Goal: Information Seeking & Learning: Learn about a topic

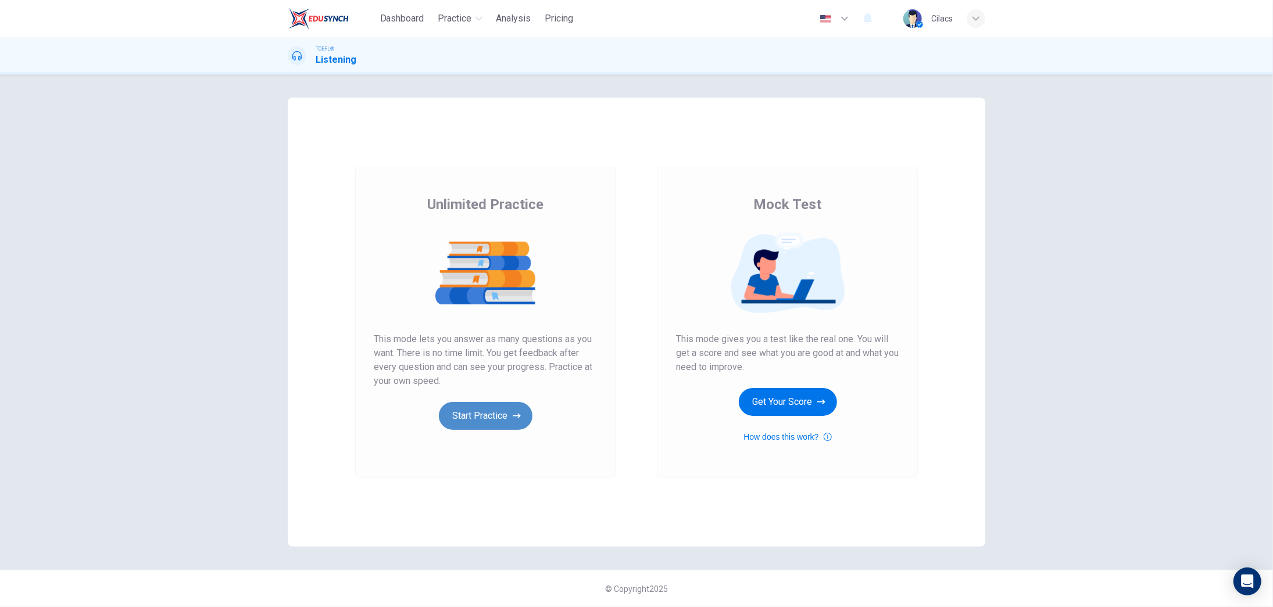
click at [477, 416] on button "Start Practice" at bounding box center [486, 416] width 94 height 28
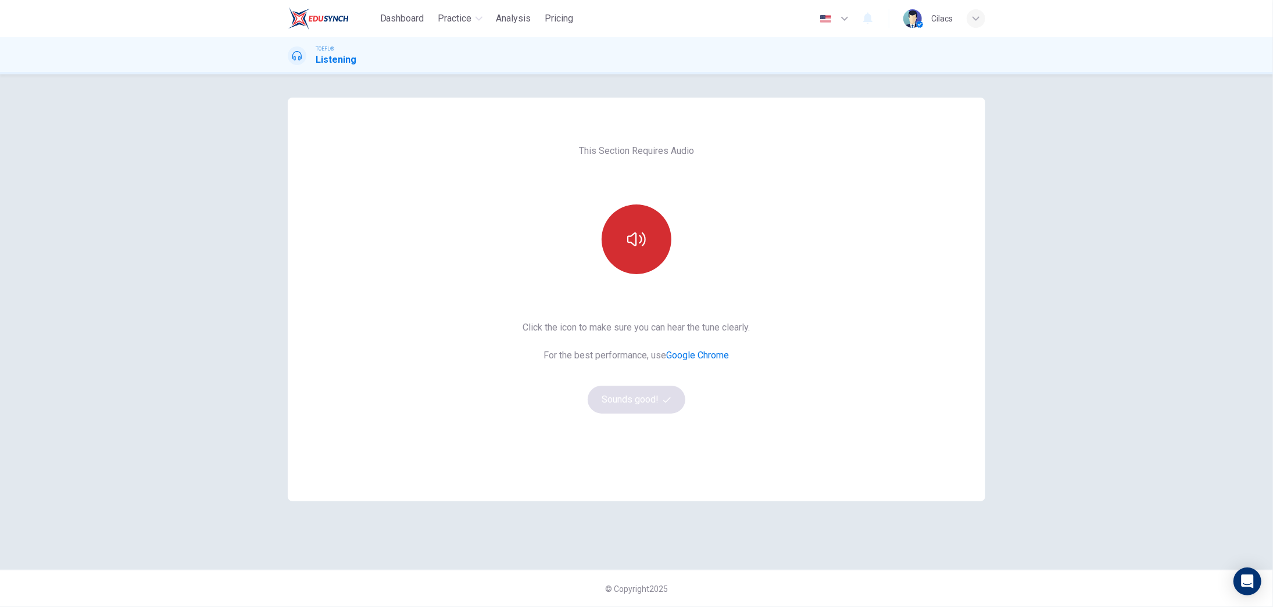
click at [626, 236] on button "button" at bounding box center [637, 240] width 70 height 70
click at [1143, 309] on div "This Section Requires Audio Click the icon to make sure you can hear the tune c…" at bounding box center [636, 340] width 1273 height 533
click at [662, 408] on button "Sounds good!" at bounding box center [637, 400] width 98 height 28
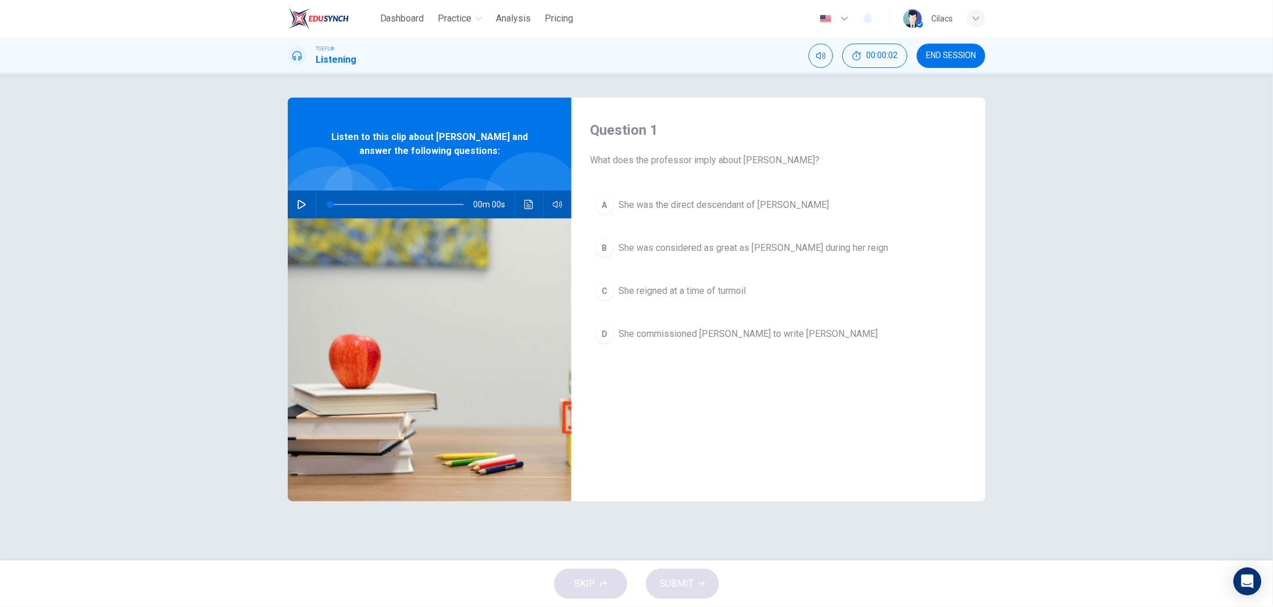
click at [301, 203] on icon "button" at bounding box center [301, 204] width 9 height 9
click at [1100, 234] on div "Question 1 What does the professor imply about [PERSON_NAME]? A She was the dir…" at bounding box center [636, 317] width 1273 height 487
click at [815, 50] on button "Mute" at bounding box center [821, 56] width 24 height 24
click at [825, 58] on button "Unmute" at bounding box center [821, 56] width 24 height 24
click at [864, 52] on button "00:00:33" at bounding box center [874, 56] width 65 height 24
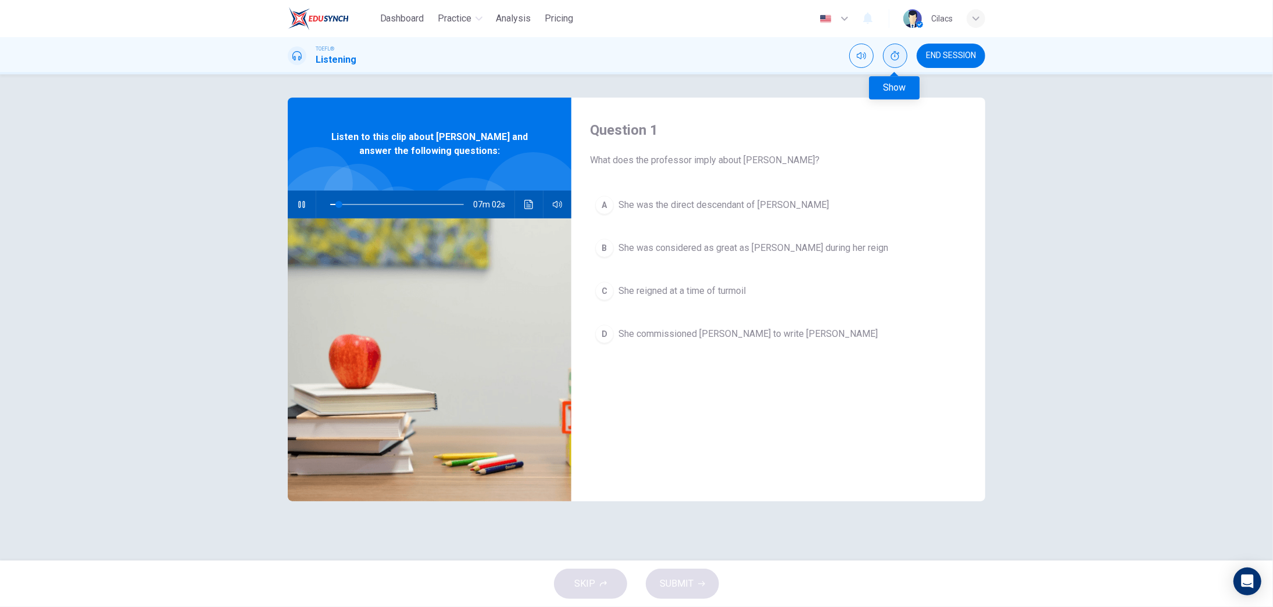
click at [890, 60] on button "Show" at bounding box center [895, 56] width 24 height 24
type input "7"
click at [957, 57] on span "END SESSION" at bounding box center [951, 55] width 50 height 9
